Goal: Transaction & Acquisition: Purchase product/service

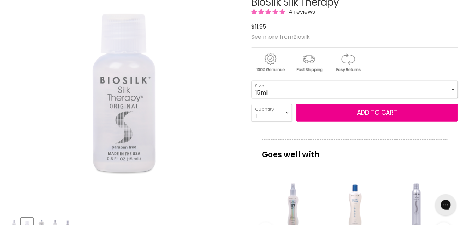
click at [313, 88] on select "15ml 67ml 167ml 355ml 1L" at bounding box center [354, 90] width 207 height 18
click at [251, 81] on select "15ml 67ml 167ml 355ml 1L" at bounding box center [354, 90] width 207 height 18
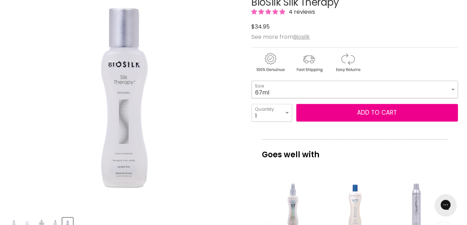
click at [290, 90] on select "15ml 67ml 167ml 355ml 1L" at bounding box center [354, 90] width 207 height 18
click at [251, 81] on select "15ml 67ml 167ml 355ml 1L" at bounding box center [354, 90] width 207 height 18
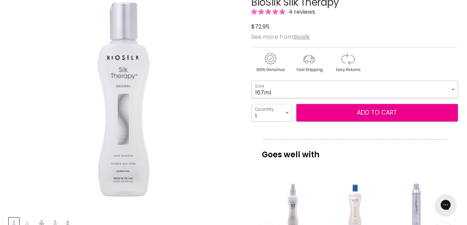
click at [289, 92] on select "15ml 67ml 167ml 355ml 1L" at bounding box center [354, 90] width 207 height 18
click at [251, 81] on select "15ml 67ml 167ml 355ml 1L" at bounding box center [354, 90] width 207 height 18
select select "67ml"
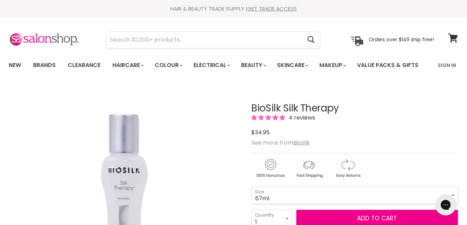
click at [297, 117] on span "4 reviews" at bounding box center [301, 117] width 29 height 8
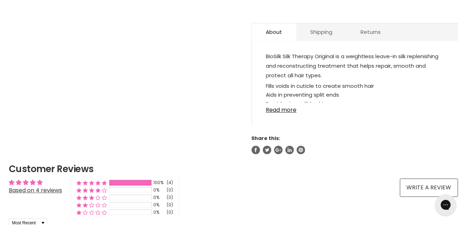
scroll to position [391, 0]
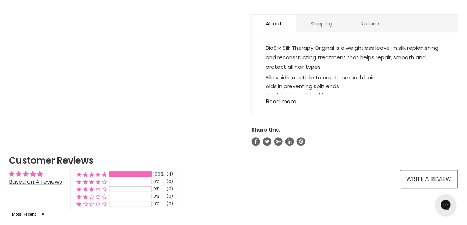
click at [322, 21] on link "Shipping" at bounding box center [321, 23] width 50 height 17
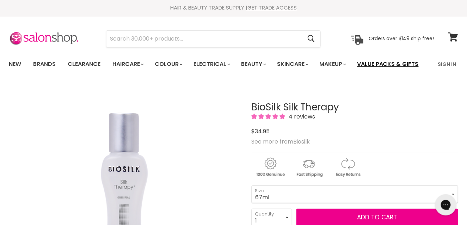
scroll to position [0, 0]
